Goal: Information Seeking & Learning: Compare options

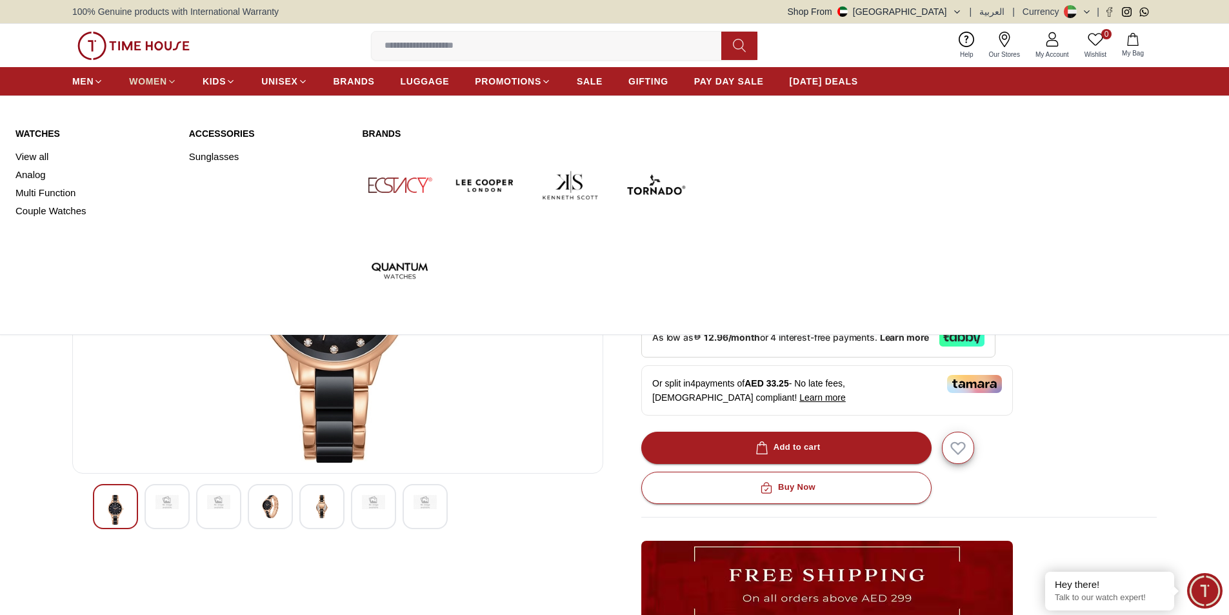
click at [146, 81] on span "WOMEN" at bounding box center [148, 81] width 38 height 13
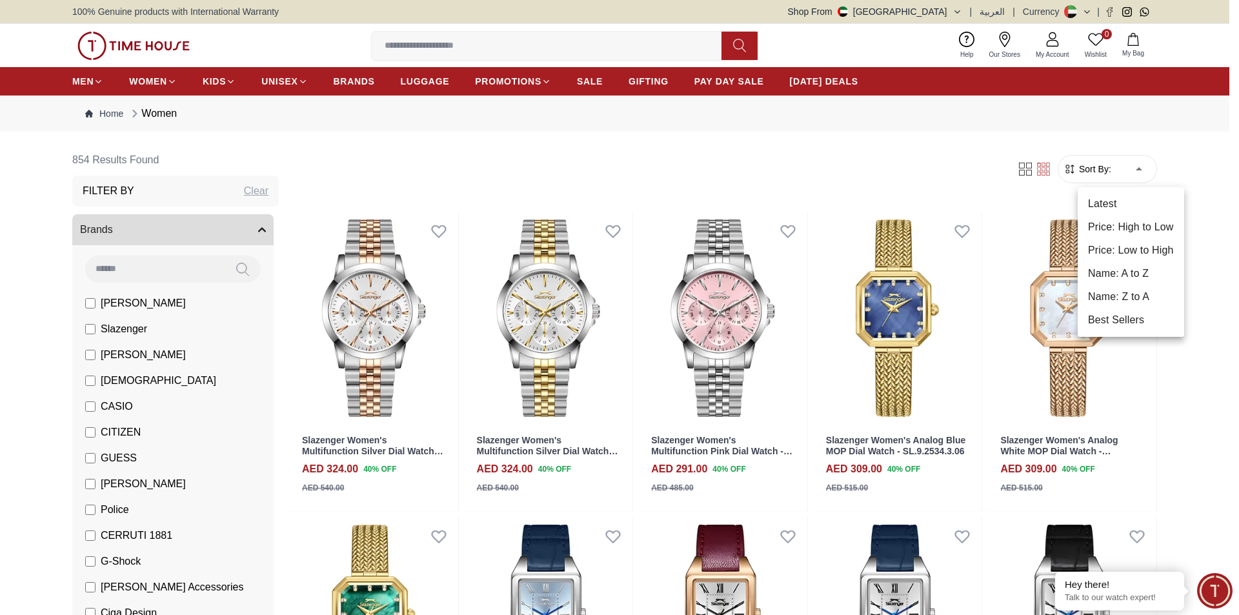
click at [1148, 247] on li "Price: Low to High" at bounding box center [1130, 250] width 106 height 23
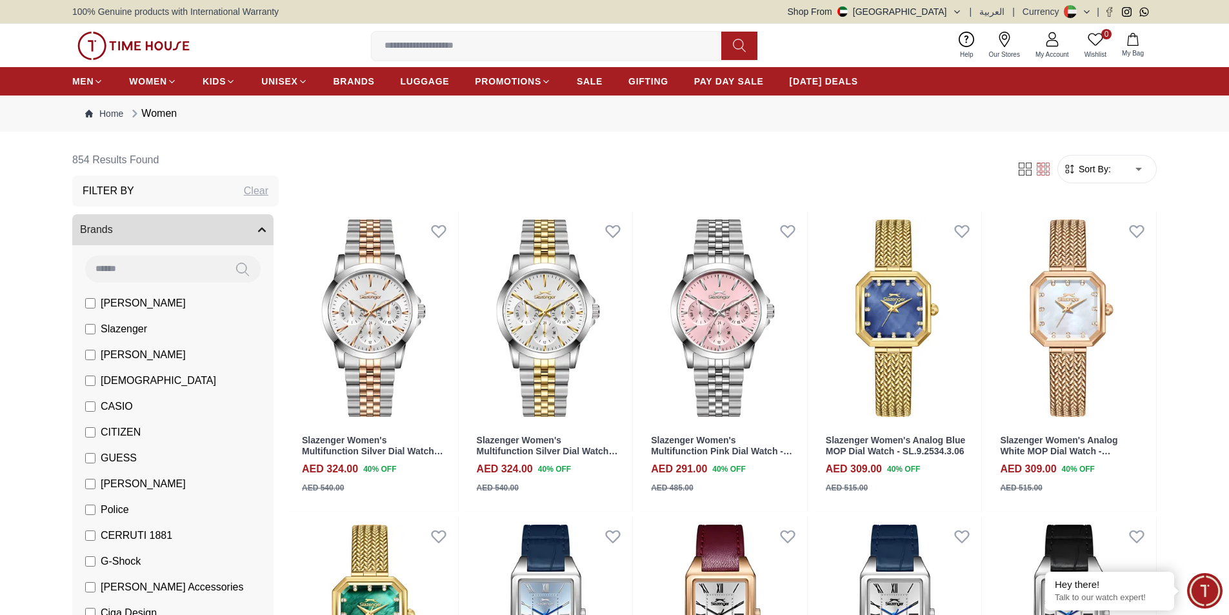
type input "*"
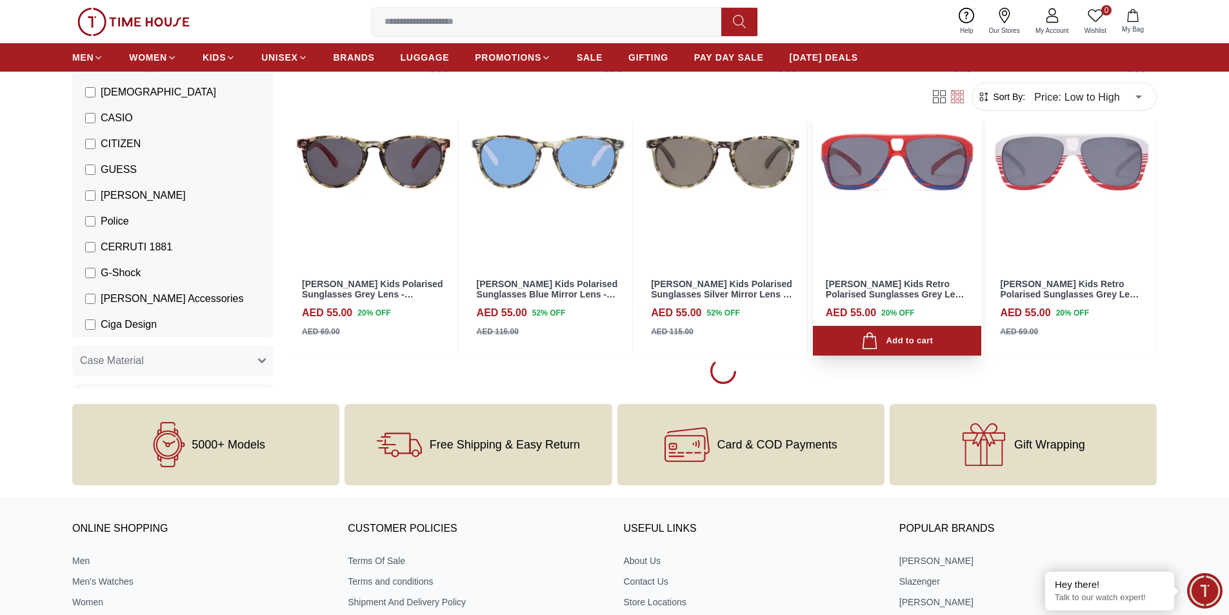
scroll to position [1161, 0]
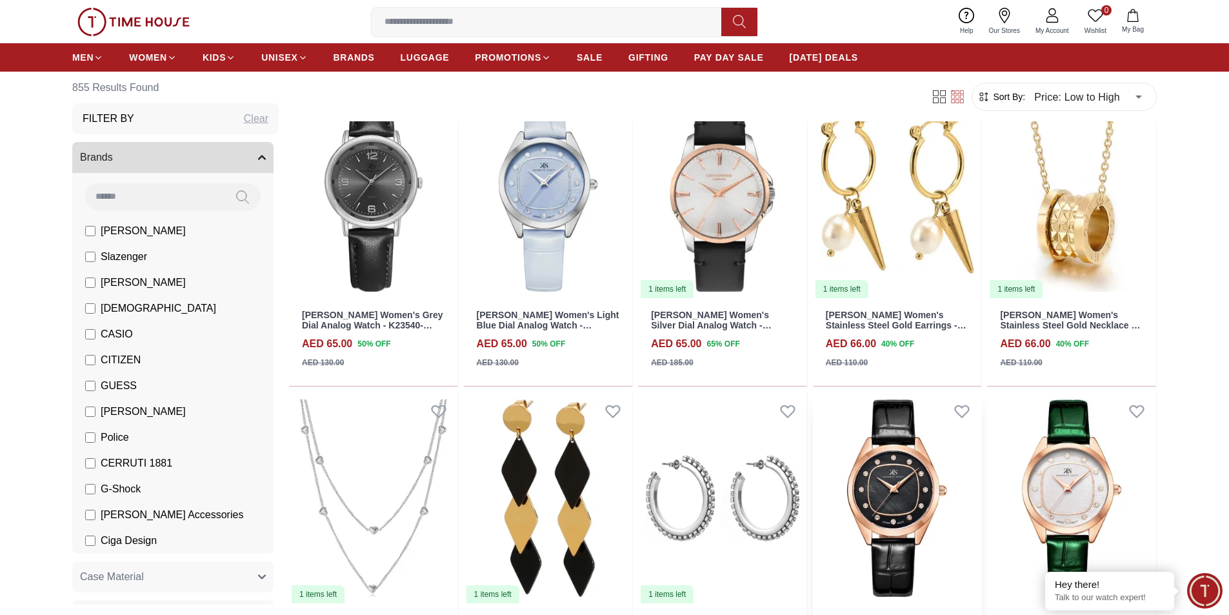
scroll to position [2884, 0]
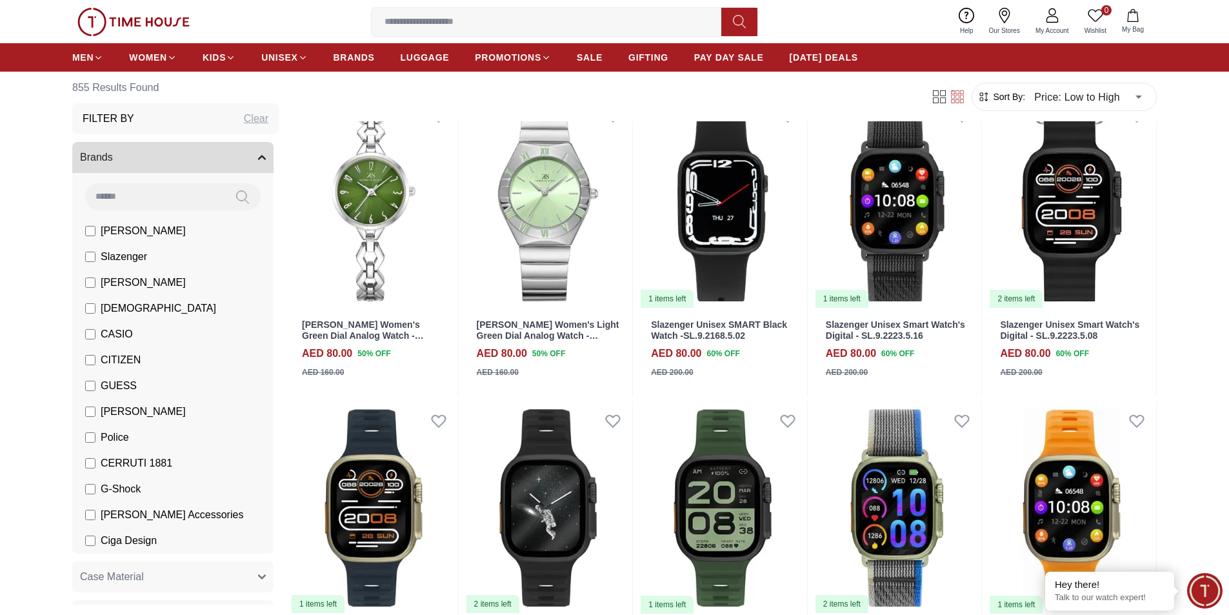
scroll to position [5333, 0]
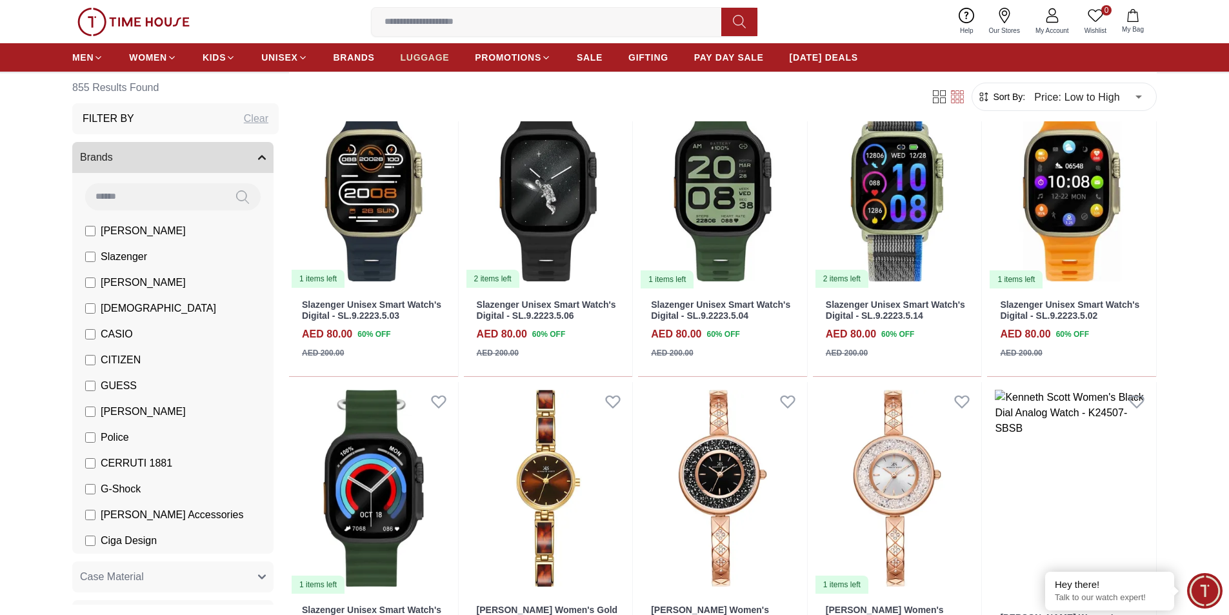
click at [431, 50] on link "LUGGAGE" at bounding box center [425, 57] width 49 height 23
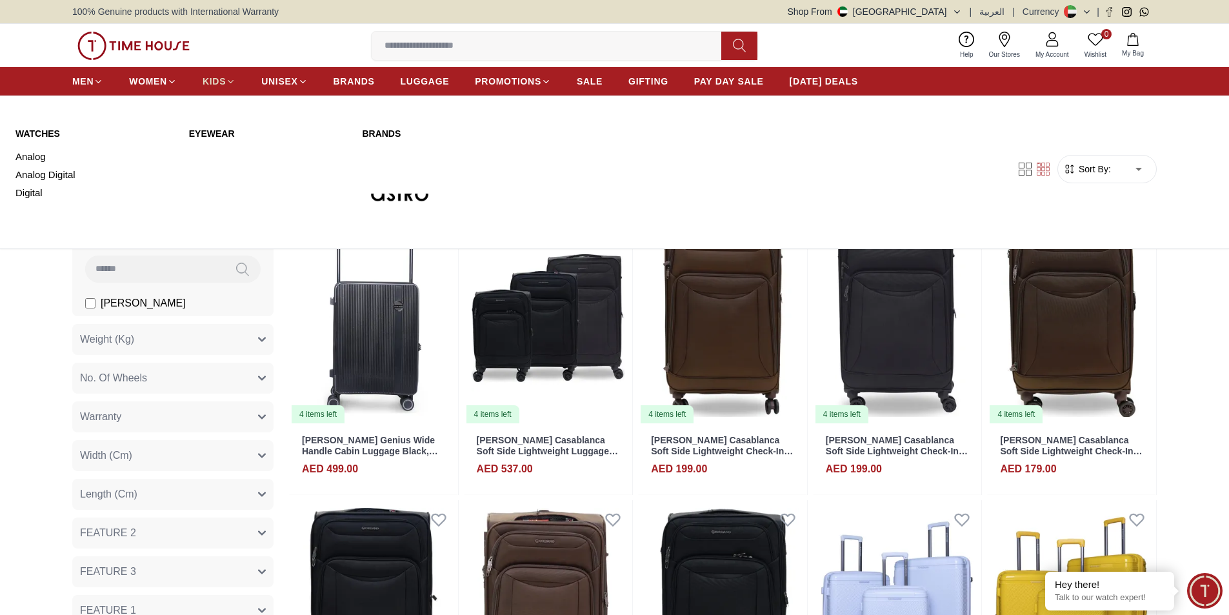
click at [206, 75] on span "KIDS" at bounding box center [214, 81] width 23 height 13
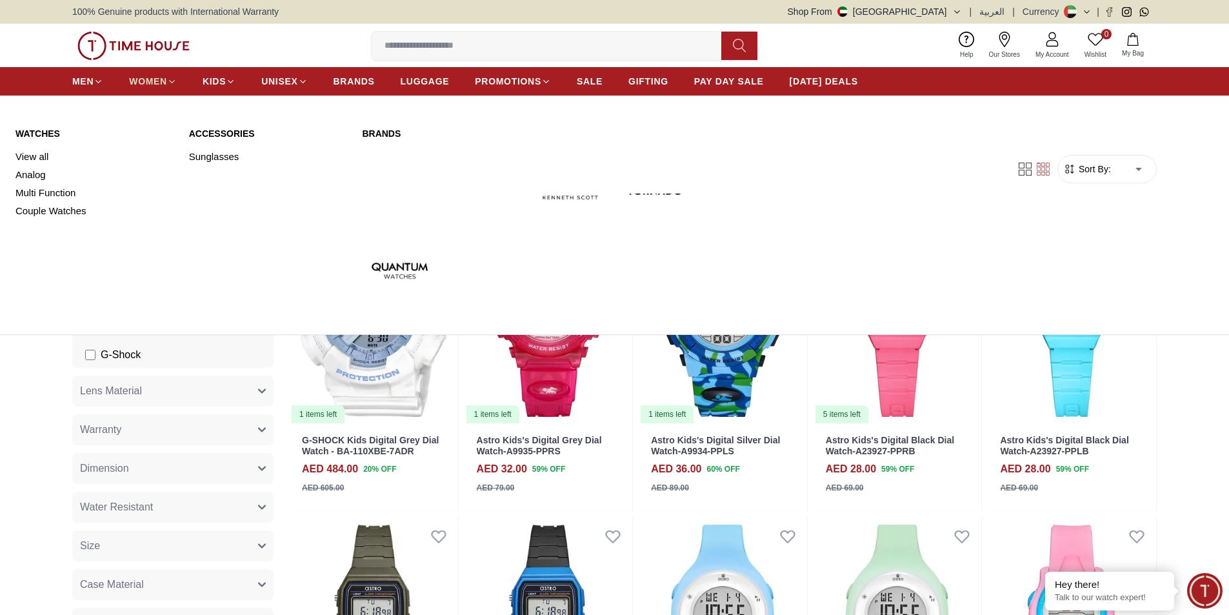
click at [161, 86] on span "WOMEN" at bounding box center [148, 81] width 38 height 13
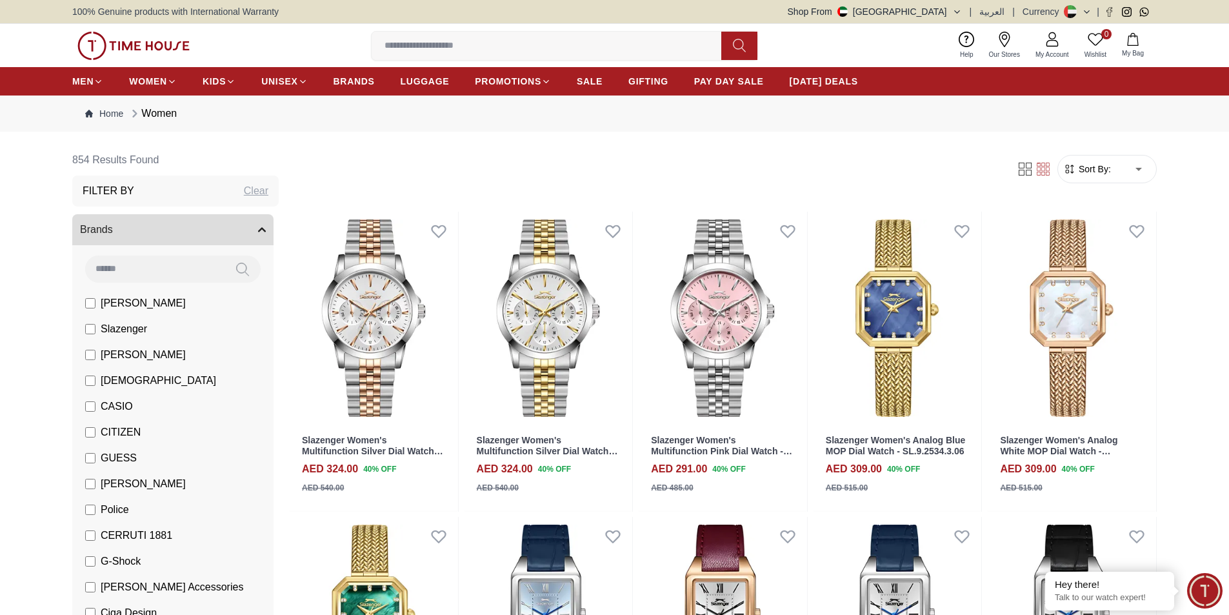
click at [202, 225] on button "Brands" at bounding box center [172, 229] width 201 height 31
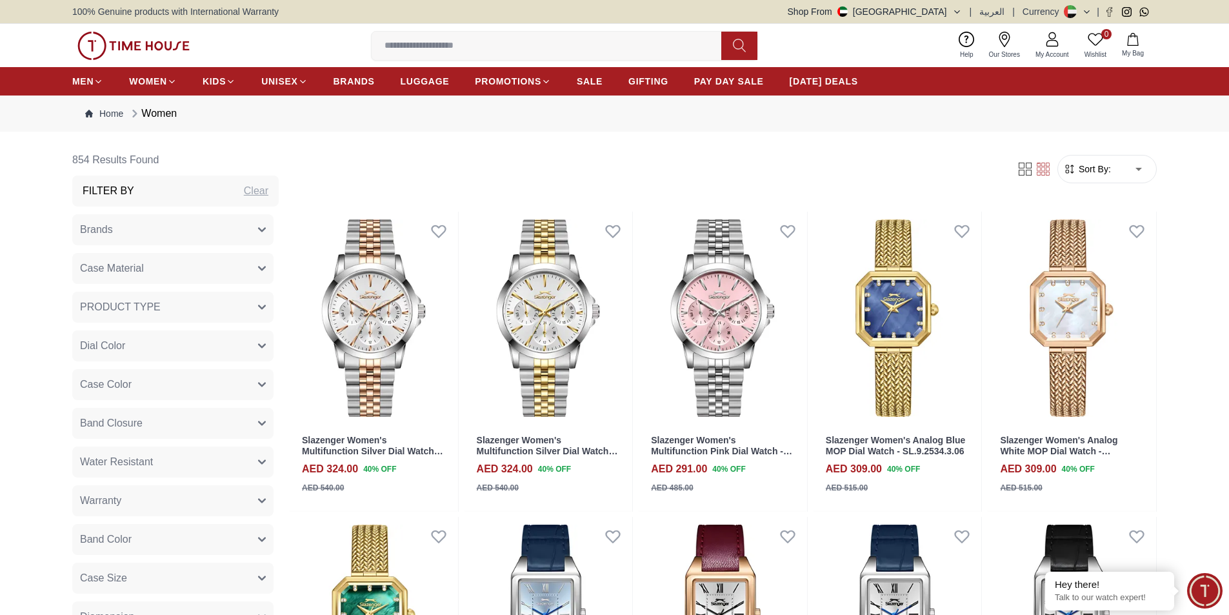
click at [202, 225] on button "Brands" at bounding box center [172, 229] width 201 height 31
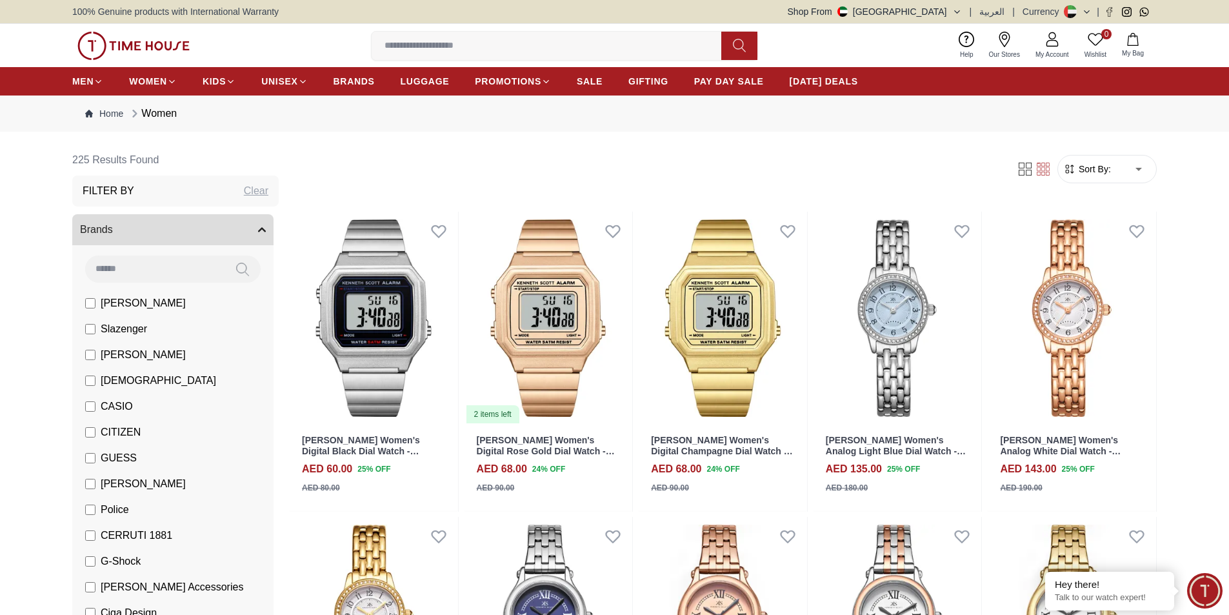
click at [205, 189] on div "Filter By Clear" at bounding box center [175, 190] width 206 height 31
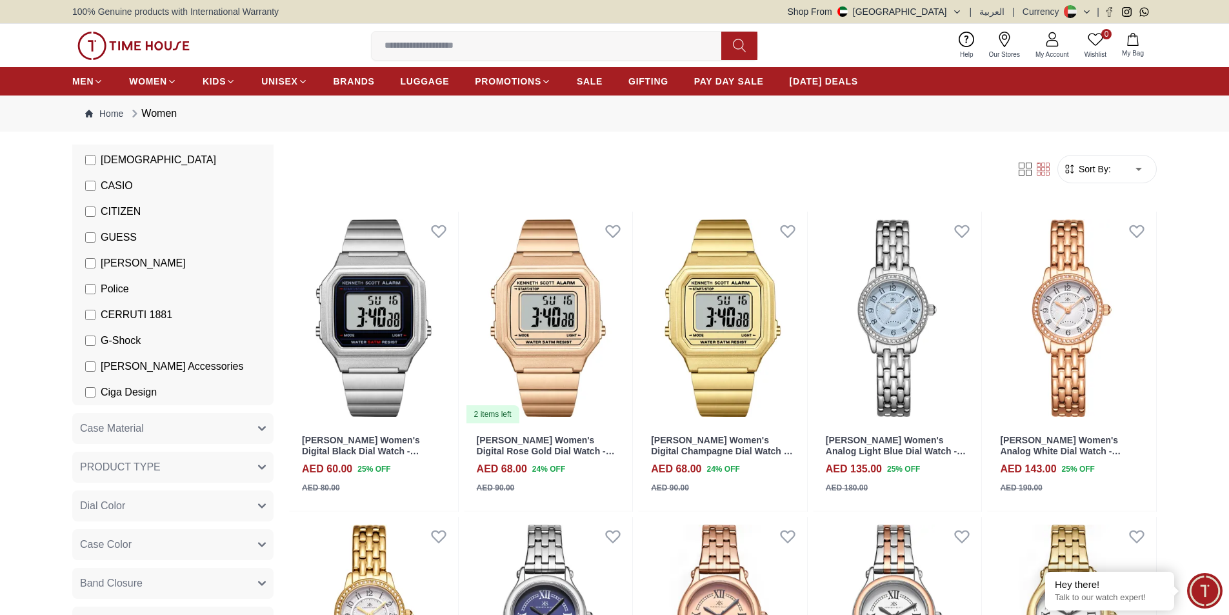
scroll to position [258, 0]
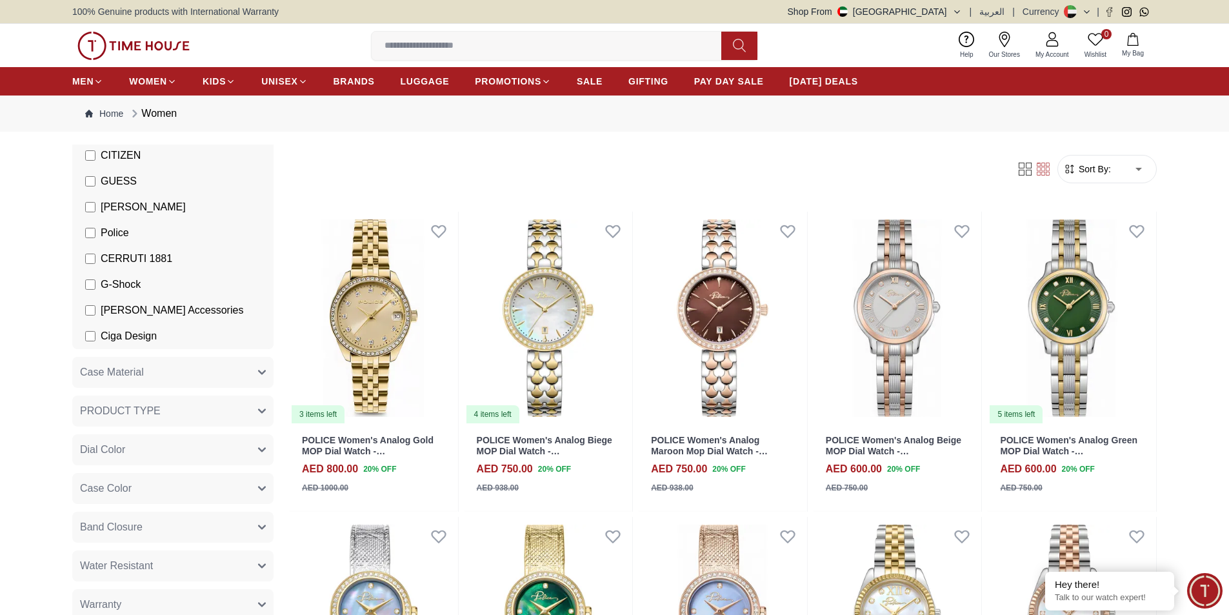
scroll to position [258, 0]
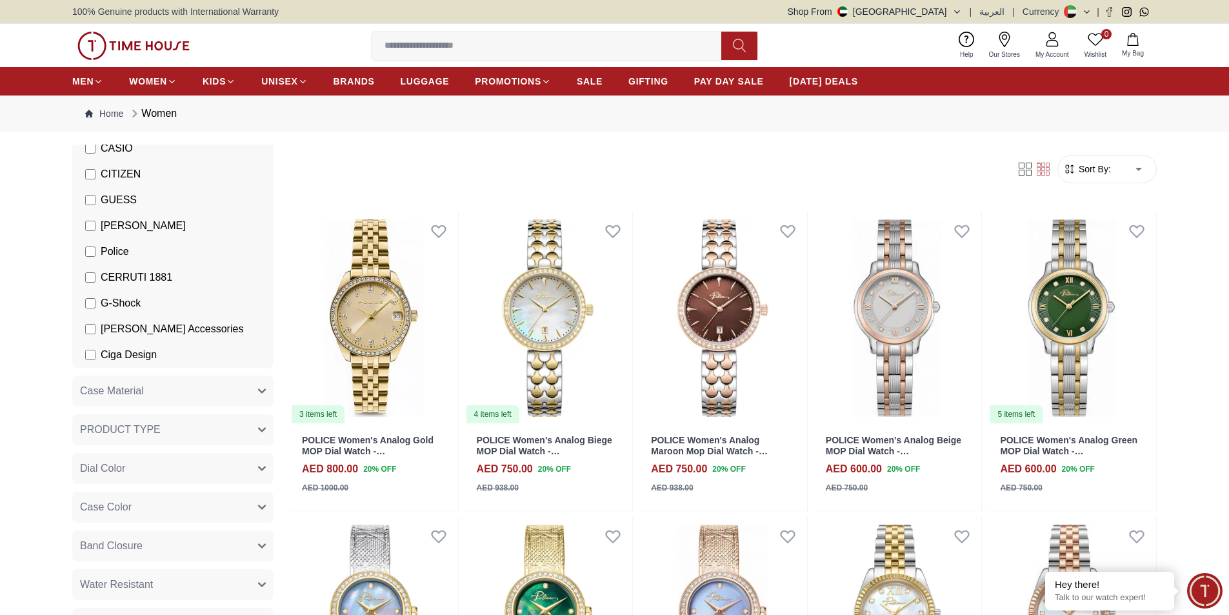
click at [128, 328] on span "[PERSON_NAME] Accessories" at bounding box center [172, 328] width 143 height 15
